Goal: Check status

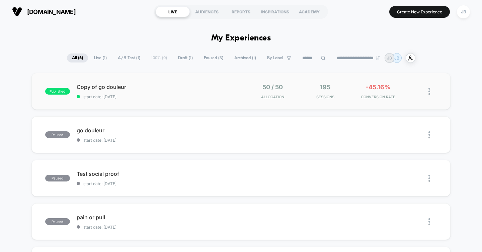
click at [173, 98] on span "start date: 27/09/2025" at bounding box center [159, 96] width 164 height 5
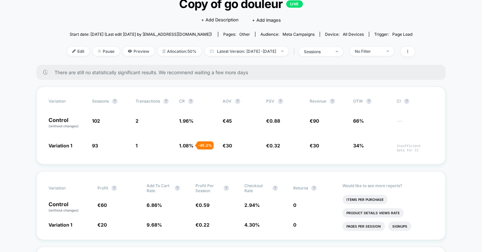
scroll to position [52, 0]
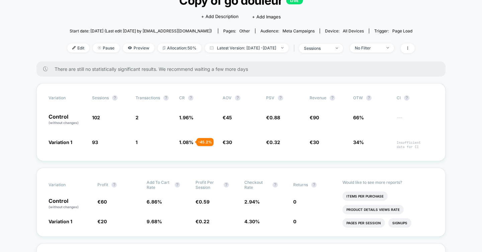
scroll to position [53, 0]
